Goal: Book appointment/travel/reservation

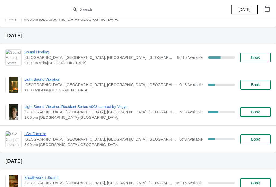
scroll to position [158, 0]
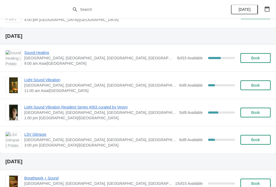
click at [42, 81] on span "Light Sound Vibration" at bounding box center [100, 79] width 152 height 5
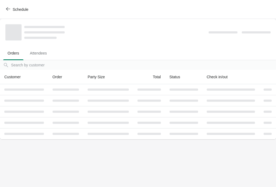
scroll to position [0, 0]
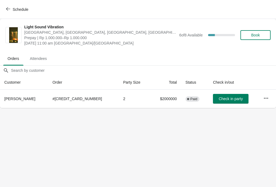
click at [6, 10] on icon "button" at bounding box center [8, 9] width 4 height 4
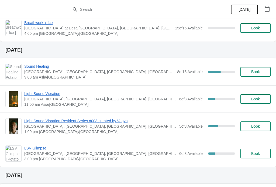
scroll to position [144, 0]
click at [60, 122] on span "Light Sound Vibration Resident Series #003 curated by Vegyn" at bounding box center [100, 120] width 152 height 5
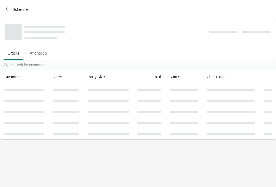
scroll to position [0, 0]
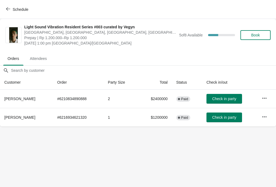
click at [9, 9] on icon "button" at bounding box center [8, 9] width 4 height 4
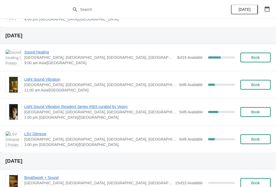
scroll to position [158, 0]
click at [54, 79] on span "Light Sound Vibration" at bounding box center [100, 79] width 152 height 5
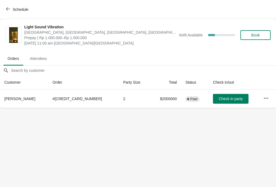
click at [8, 8] on icon "button" at bounding box center [8, 9] width 4 height 4
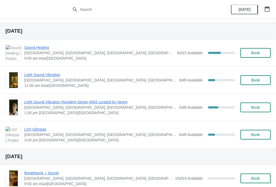
scroll to position [164, 0]
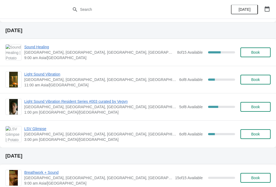
click at [57, 103] on span "Light Sound Vibration Resident Series #003 curated by Vegyn" at bounding box center [100, 101] width 152 height 5
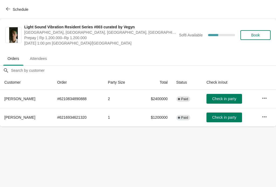
click at [13, 10] on span "Schedule" at bounding box center [21, 9] width 16 height 4
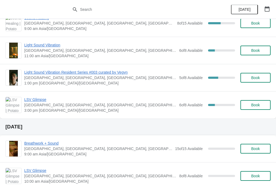
scroll to position [193, 0]
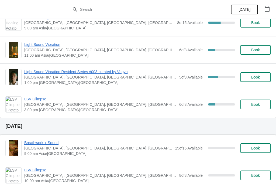
click at [39, 98] on span "LSV Glimpse" at bounding box center [100, 98] width 152 height 5
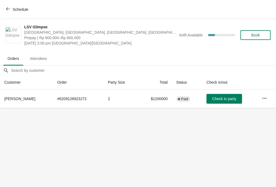
click at [11, 9] on span "Schedule" at bounding box center [17, 9] width 21 height 5
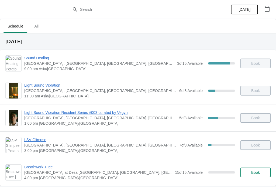
click at [40, 23] on span "All" at bounding box center [36, 26] width 13 height 10
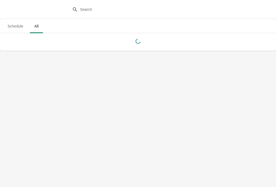
click at [12, 25] on span "Schedule" at bounding box center [15, 26] width 24 height 10
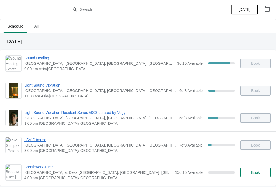
click at [9, 25] on span "Schedule" at bounding box center [15, 26] width 24 height 10
click at [9, 23] on span "Schedule" at bounding box center [15, 26] width 24 height 10
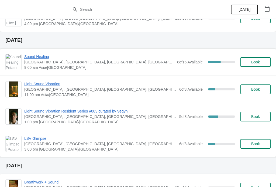
scroll to position [150, 0]
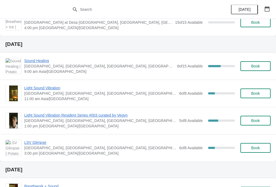
click at [34, 62] on span "Sound Healing" at bounding box center [99, 60] width 150 height 5
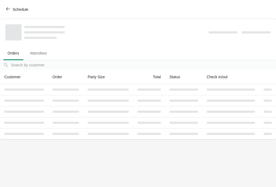
scroll to position [0, 0]
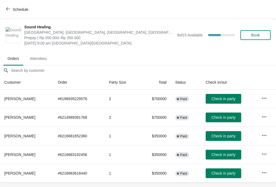
click at [9, 6] on button "Schedule" at bounding box center [18, 10] width 30 height 10
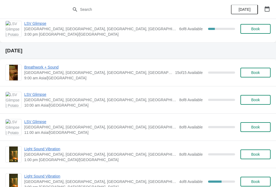
scroll to position [270, 0]
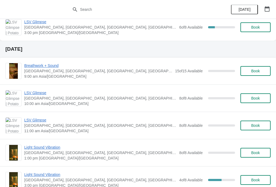
click at [37, 94] on span "LSV Glimpse" at bounding box center [100, 92] width 152 height 5
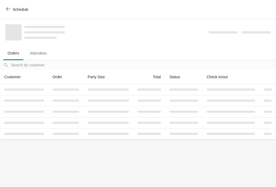
scroll to position [0, 0]
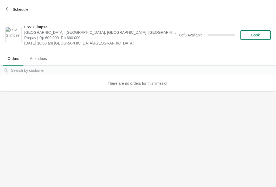
click at [14, 7] on span "Schedule" at bounding box center [21, 9] width 16 height 4
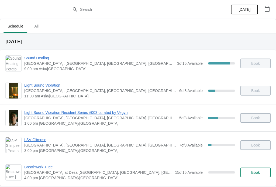
click at [43, 24] on span "All" at bounding box center [36, 26] width 13 height 10
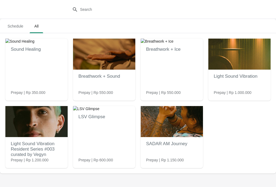
click at [21, 27] on span "Schedule" at bounding box center [15, 26] width 24 height 10
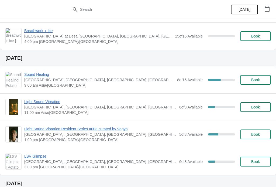
scroll to position [147, 0]
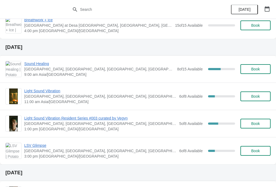
click at [47, 92] on span "Light Sound Vibration" at bounding box center [100, 90] width 152 height 5
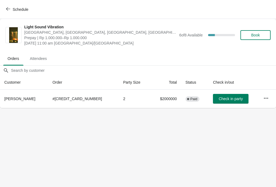
scroll to position [0, 0]
click at [10, 11] on icon "button" at bounding box center [8, 9] width 4 height 4
